Goal: Use online tool/utility: Utilize a website feature to perform a specific function

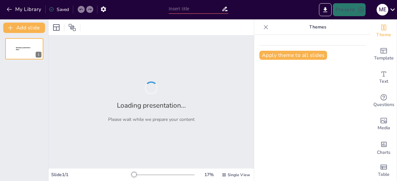
type input "Desarrollo Integral en la Edad Adulta: Perspectivas Físicas y Cognitivas"
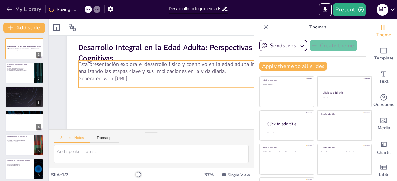
scroll to position [18, 0]
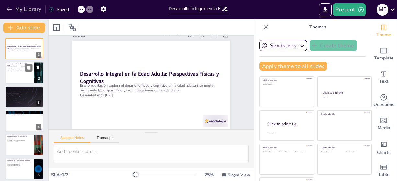
click at [12, 71] on p "La interrelación de los aspectos es fundamental." at bounding box center [19, 70] width 25 height 1
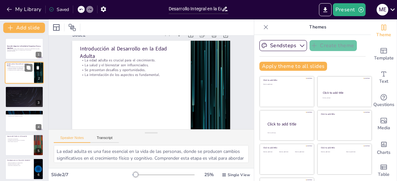
scroll to position [0, 0]
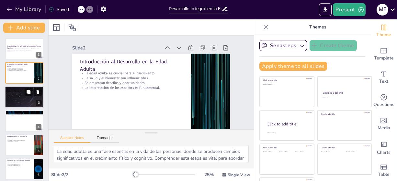
click at [12, 96] on div at bounding box center [24, 97] width 39 height 22
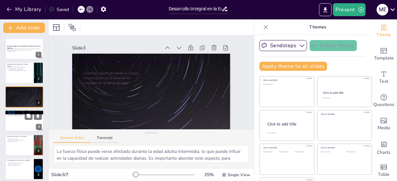
click at [18, 125] on div at bounding box center [24, 121] width 39 height 22
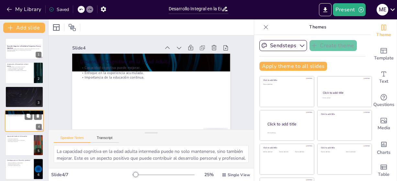
scroll to position [14, 0]
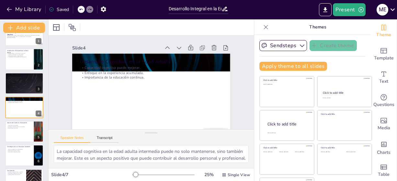
click at [21, 143] on div "Desarrollo Integral en la Edad Adulta: Perspectivas Físicas y Cognitivas Esta p…" at bounding box center [24, 108] width 48 height 166
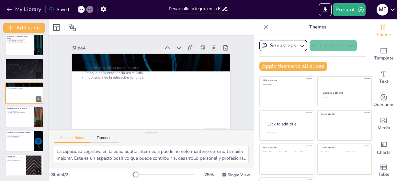
click at [21, 143] on div at bounding box center [24, 141] width 38 height 21
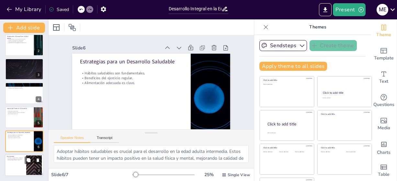
click at [22, 159] on p "Aprendizaje y adaptación son vitales." at bounding box center [15, 159] width 17 height 1
type textarea "La atención a los aspectos físicos y cognitivos es esencial para un desarrollo …"
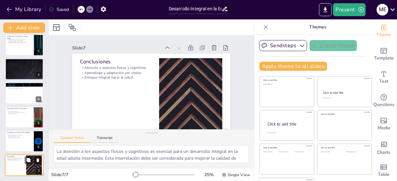
scroll to position [16, 0]
